Goal: Information Seeking & Learning: Learn about a topic

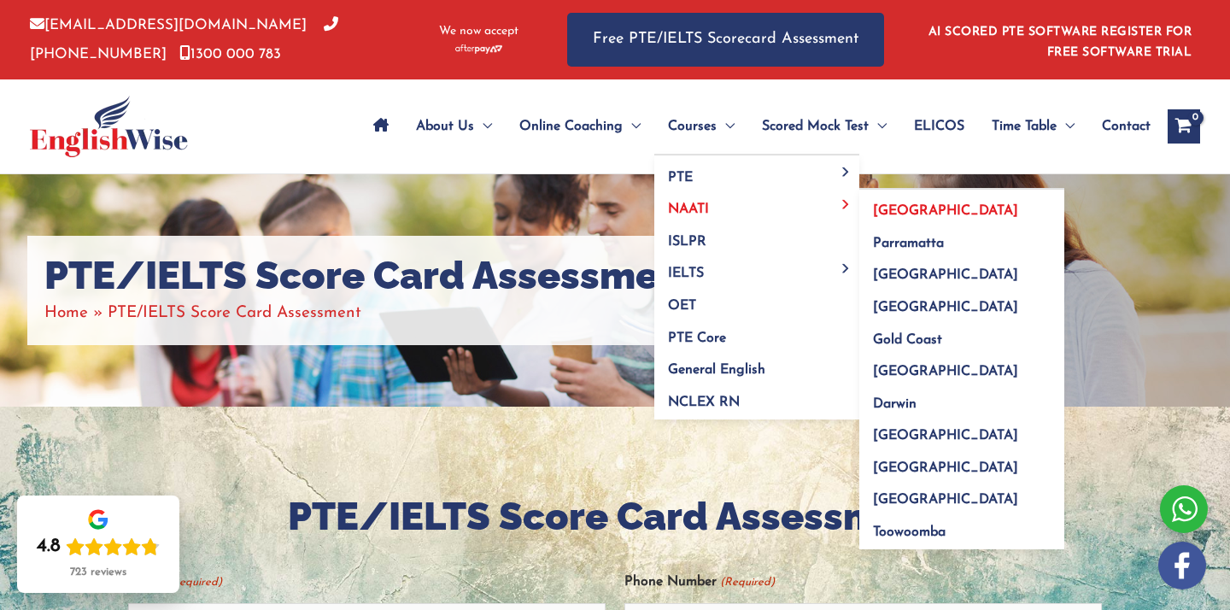
click at [907, 210] on span "[GEOGRAPHIC_DATA]" at bounding box center [945, 211] width 145 height 14
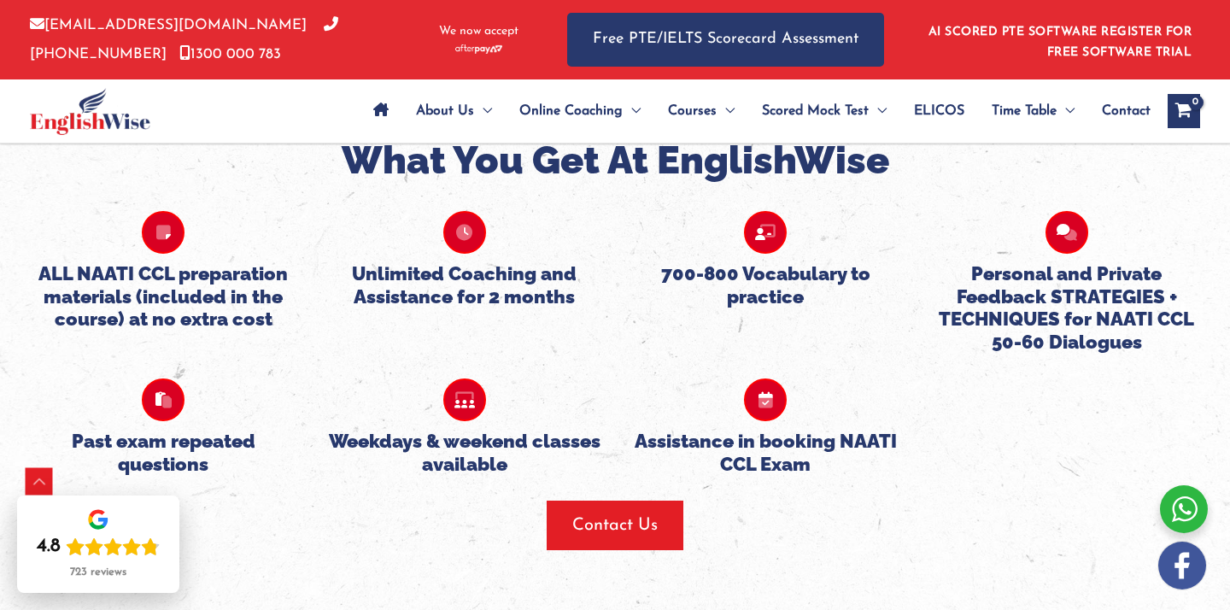
scroll to position [1821, 0]
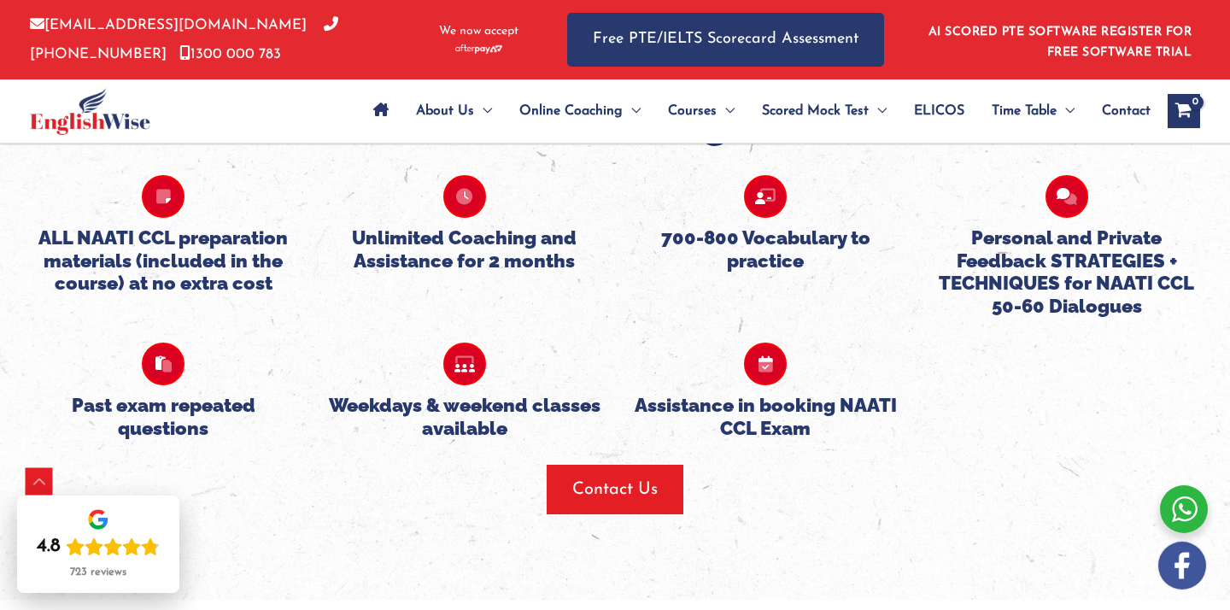
click at [168, 202] on icon at bounding box center [163, 196] width 43 height 43
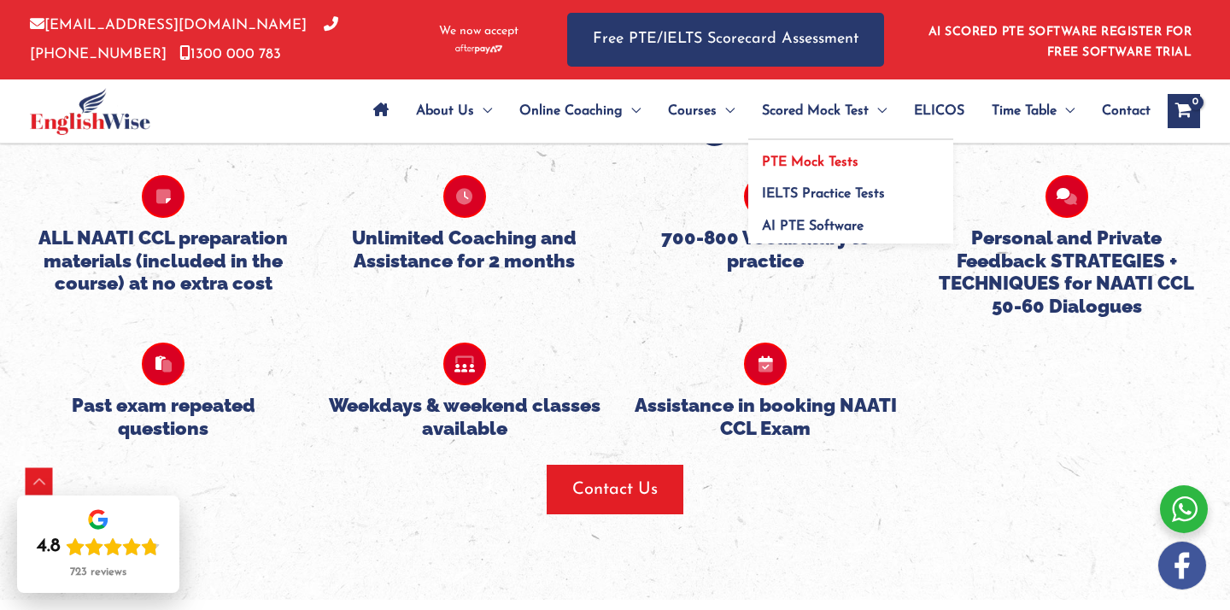
click at [824, 167] on span "PTE Mock Tests" at bounding box center [810, 163] width 97 height 14
